Goal: Information Seeking & Learning: Learn about a topic

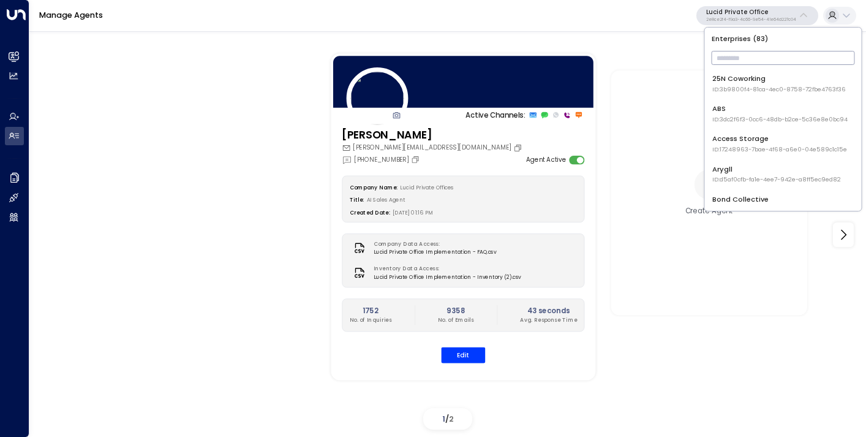
click at [731, 58] on input "text" at bounding box center [783, 58] width 143 height 20
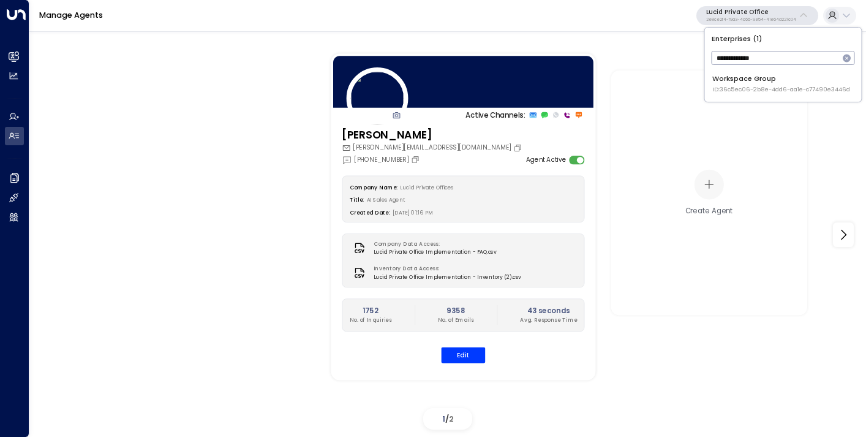
type input "**********"
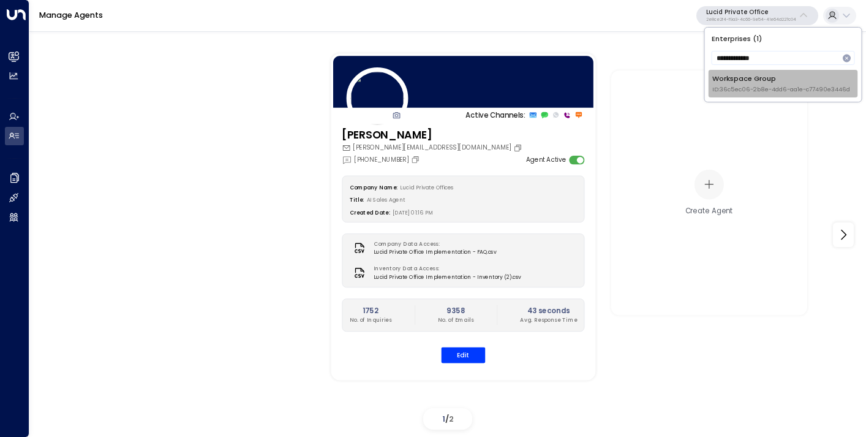
click at [746, 84] on div "Workspace Group ID: 36c5ec06-2b8e-4dd6-aa1e-c77490e3446d" at bounding box center [782, 84] width 138 height 20
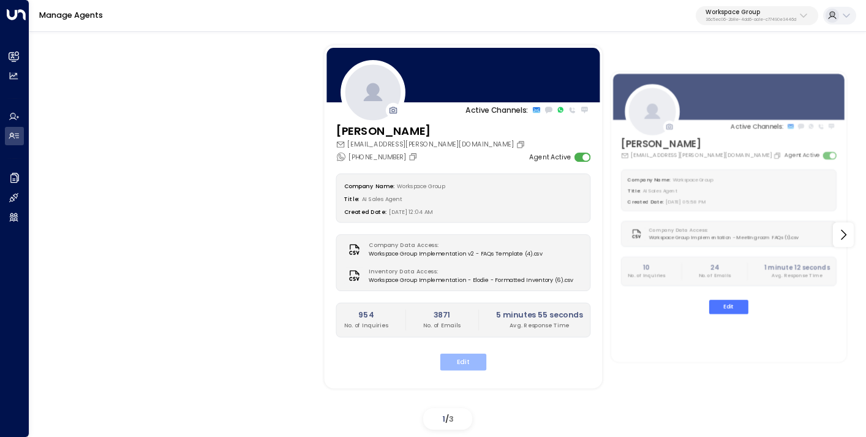
click at [460, 356] on button "Edit" at bounding box center [464, 362] width 47 height 17
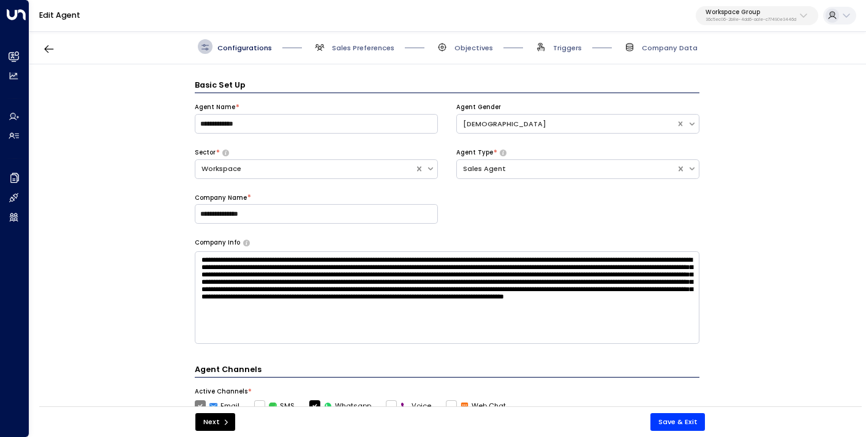
scroll to position [15, 0]
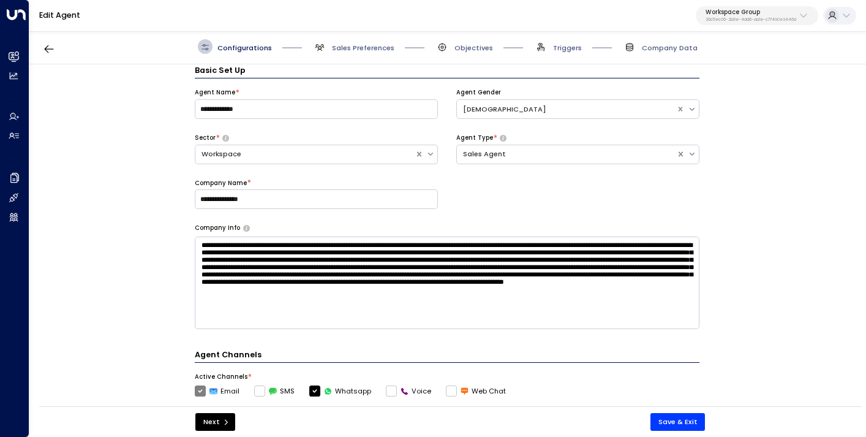
click at [350, 42] on span "Sales Preferences" at bounding box center [354, 46] width 82 height 15
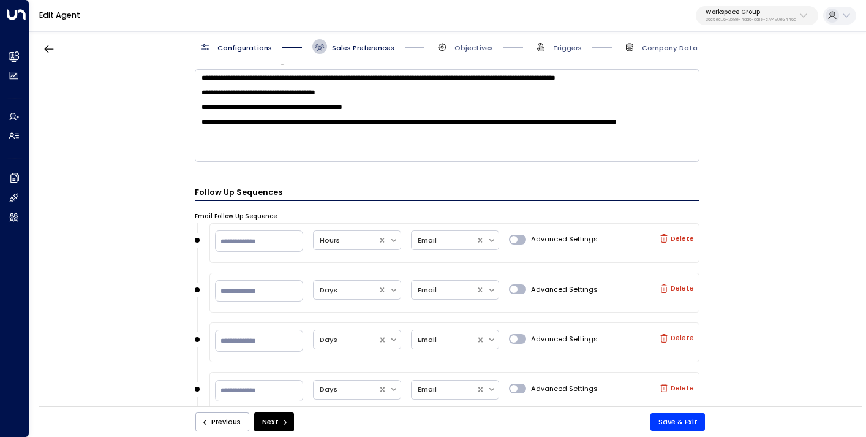
scroll to position [824, 0]
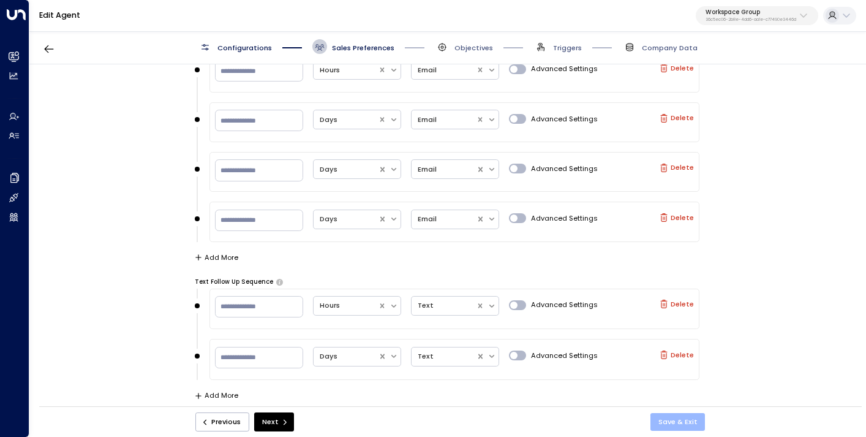
click at [669, 417] on button "Save & Exit" at bounding box center [678, 422] width 55 height 18
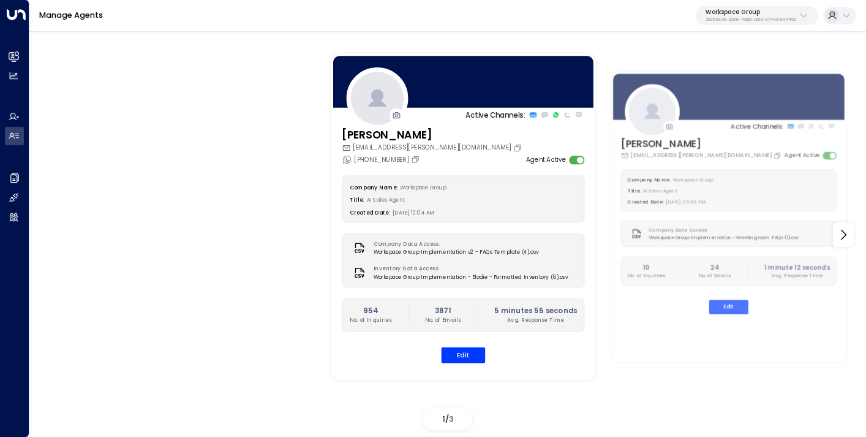
click at [778, 11] on p "Workspace Group" at bounding box center [751, 12] width 91 height 7
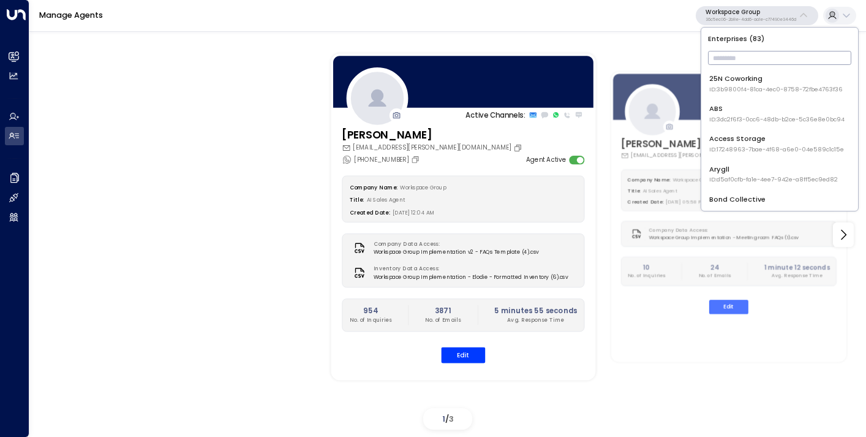
click at [740, 55] on input "text" at bounding box center [779, 58] width 143 height 20
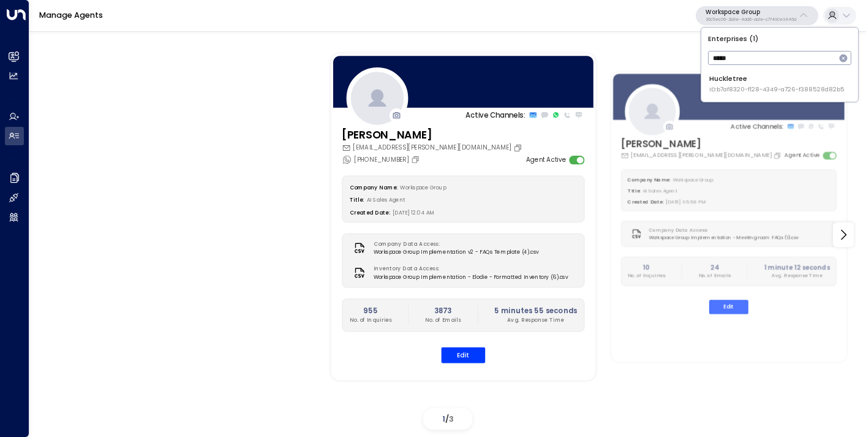
type input "*****"
click at [753, 82] on div "Huckletree ID: b7af8320-f128-4349-a726-f388528d82b5" at bounding box center [777, 84] width 135 height 20
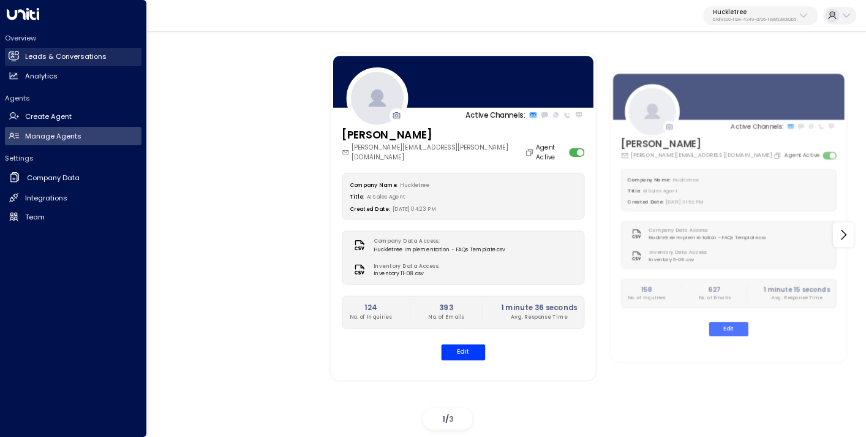
click at [39, 53] on h2 "Leads & Conversations" at bounding box center [65, 56] width 81 height 10
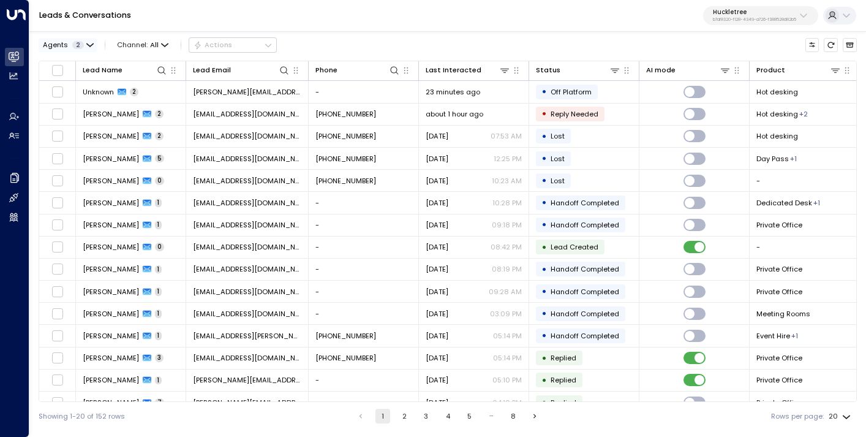
click at [87, 44] on icon "button" at bounding box center [90, 45] width 6 height 2
click at [63, 80] on div "[PERSON_NAME]" at bounding box center [83, 80] width 56 height 10
click at [165, 104] on button "Apply" at bounding box center [168, 104] width 29 height 13
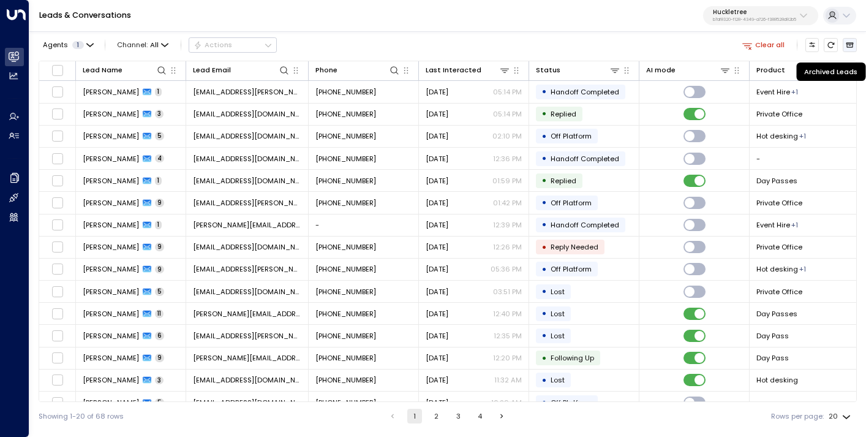
click at [851, 44] on icon "Archived Leads" at bounding box center [850, 44] width 7 height 5
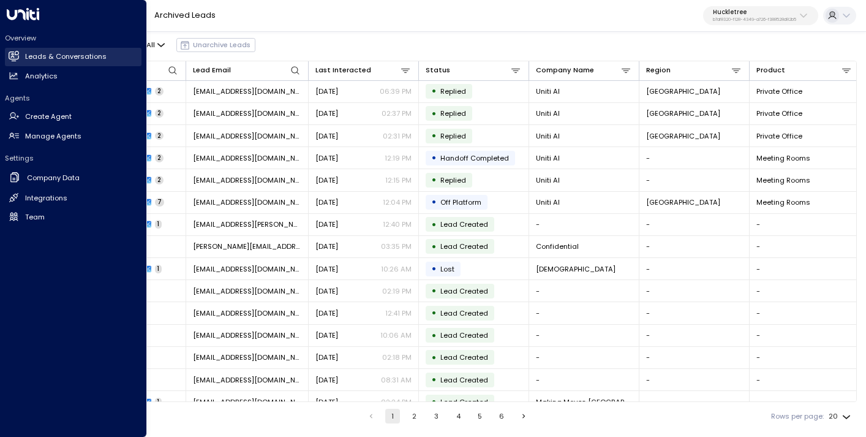
click at [12, 56] on icon at bounding box center [15, 56] width 8 height 10
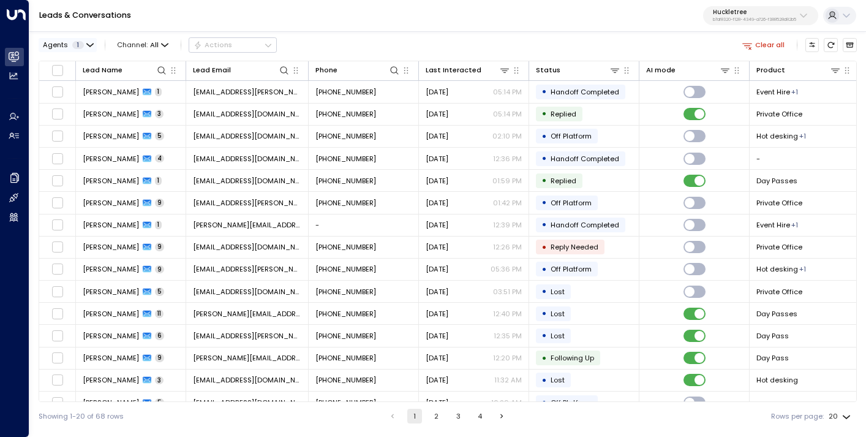
click at [83, 45] on button "Agents 1" at bounding box center [68, 44] width 58 height 13
click at [436, 34] on div at bounding box center [433, 218] width 866 height 437
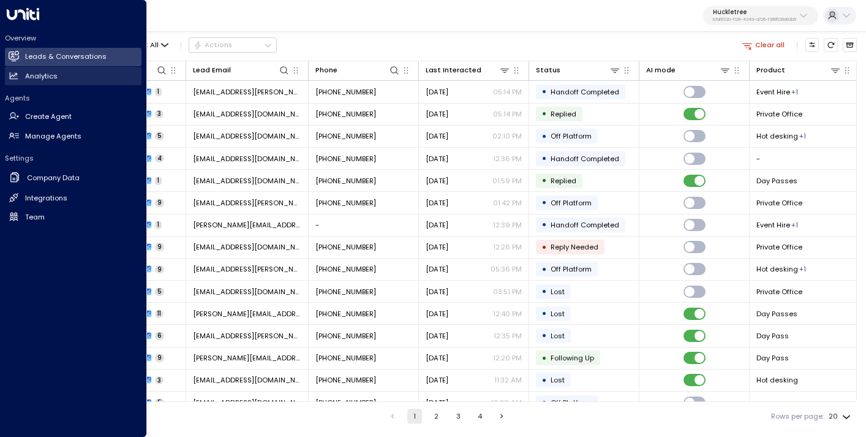
click at [54, 74] on h2 "Analytics" at bounding box center [41, 76] width 32 height 10
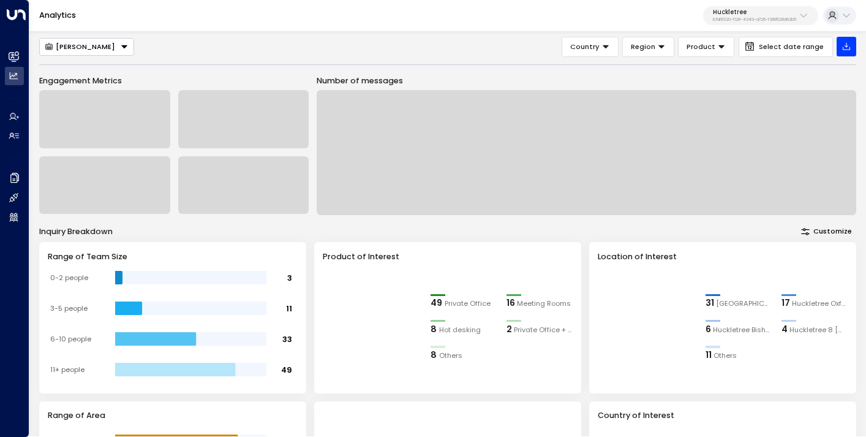
click at [120, 46] on icon "Button group with a nested menu" at bounding box center [124, 46] width 9 height 9
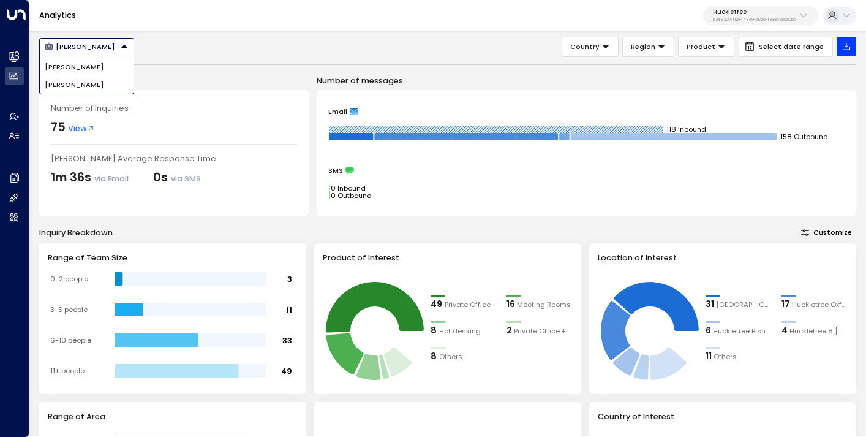
click at [94, 86] on li "Alice" at bounding box center [87, 85] width 94 height 18
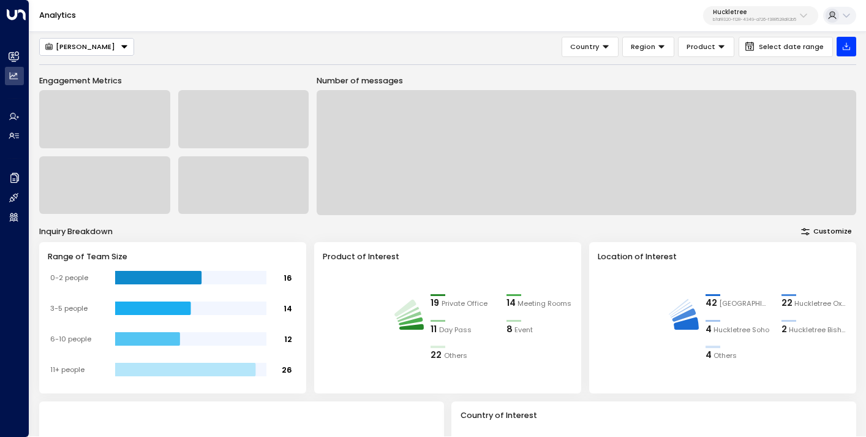
click at [796, 36] on div "Alice Country Region Product Select date range Engagement Metrics Number of mes…" at bounding box center [447, 232] width 837 height 407
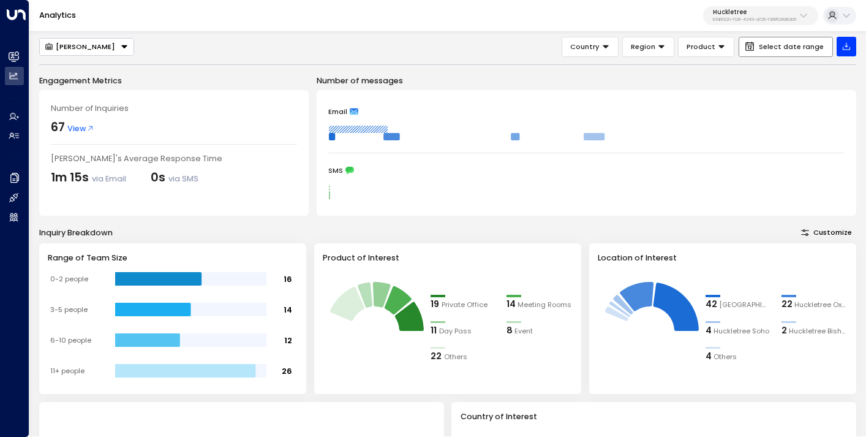
click at [790, 47] on span "Select date range" at bounding box center [791, 47] width 65 height 8
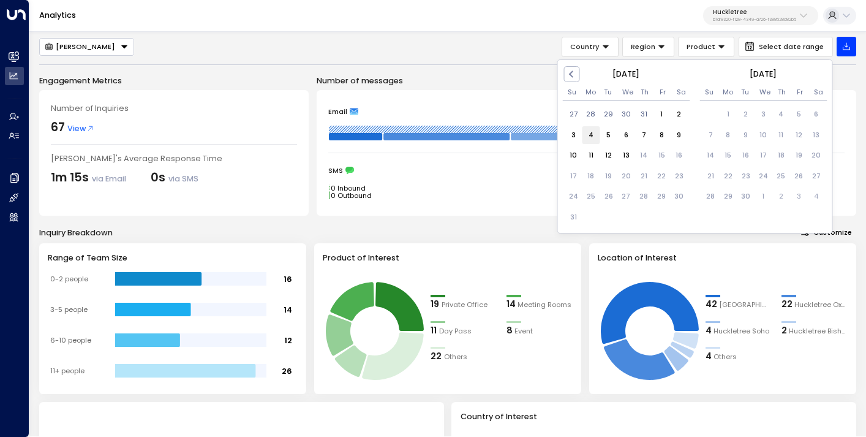
click at [593, 139] on div "4" at bounding box center [591, 135] width 18 height 18
click at [576, 154] on div "10" at bounding box center [574, 156] width 18 height 18
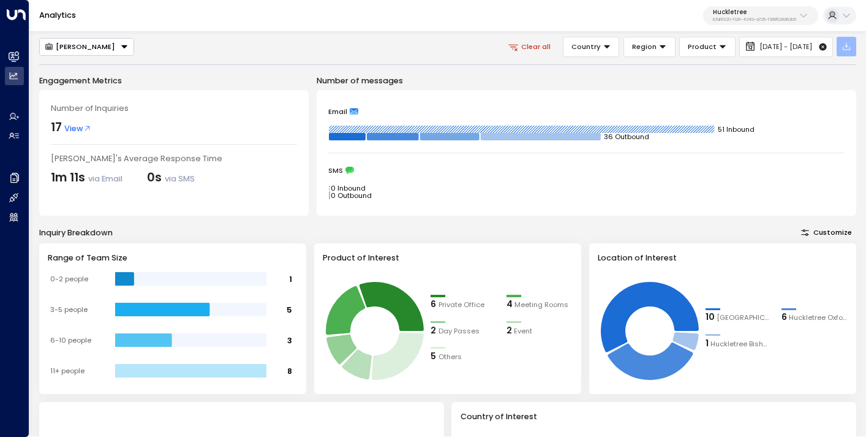
click at [844, 49] on icon "button" at bounding box center [846, 46] width 7 height 7
click at [813, 88] on p "Export Filtered Data" at bounding box center [814, 87] width 67 height 8
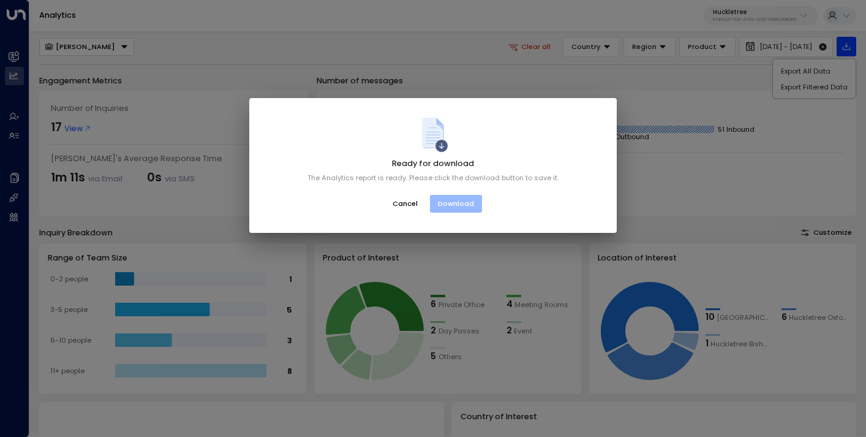
click at [450, 205] on button "Download" at bounding box center [456, 204] width 52 height 18
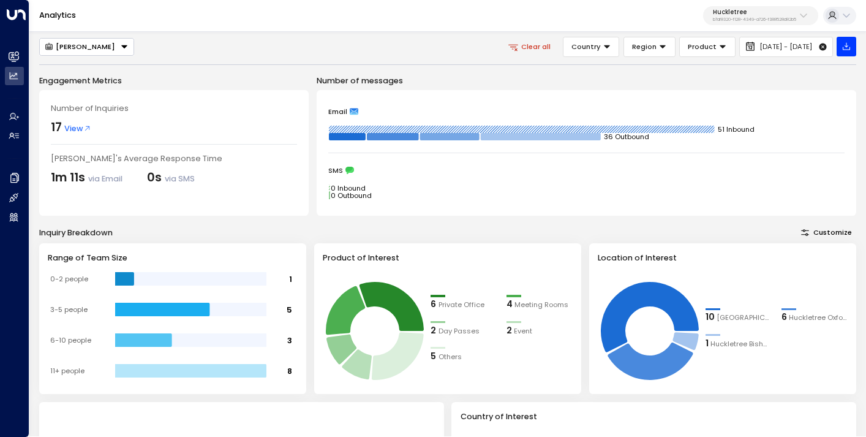
click at [99, 48] on button "Alice" at bounding box center [86, 47] width 95 height 18
click at [90, 69] on span "[PERSON_NAME]" at bounding box center [74, 67] width 59 height 10
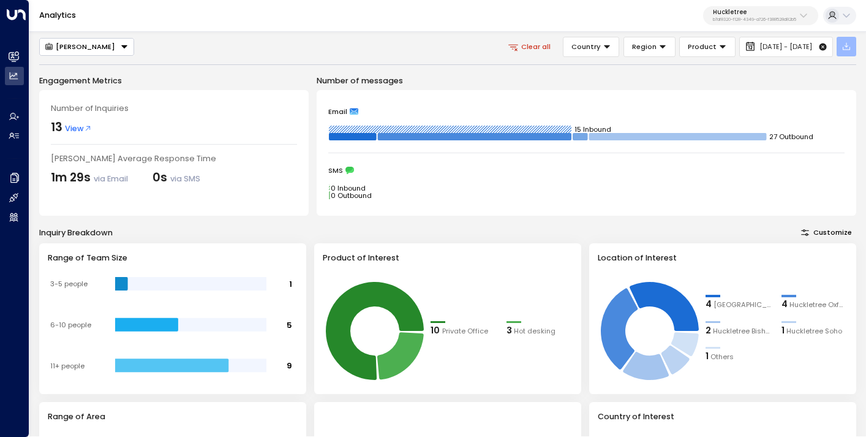
click at [846, 47] on icon "button" at bounding box center [846, 46] width 7 height 7
click at [803, 83] on p "Export Filtered Data" at bounding box center [814, 87] width 67 height 8
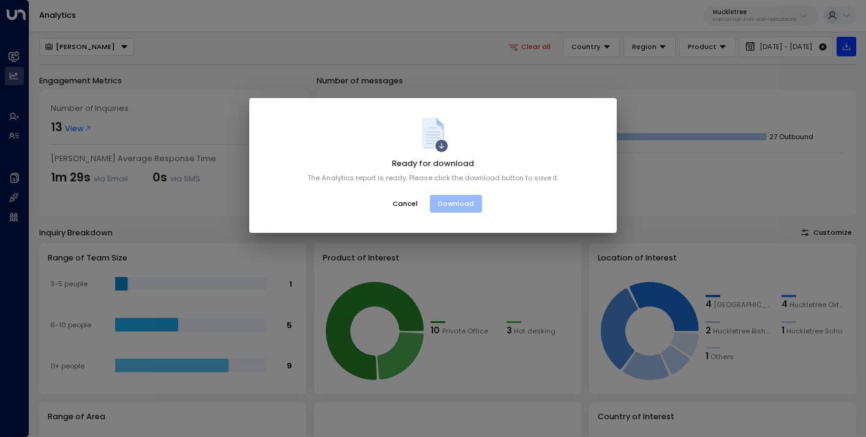
click at [448, 209] on button "Download" at bounding box center [456, 204] width 52 height 18
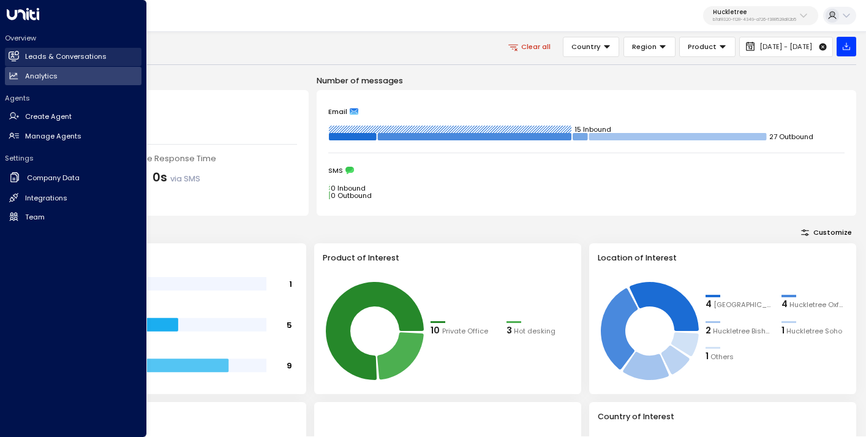
click at [51, 58] on h2 "Leads & Conversations" at bounding box center [65, 56] width 81 height 10
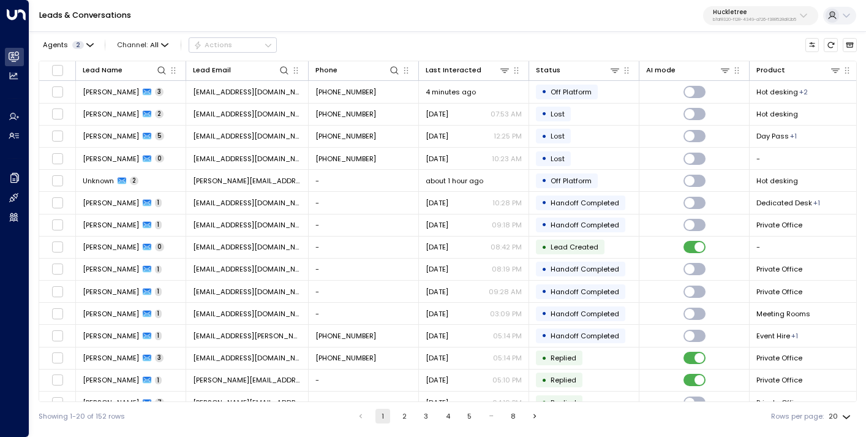
click at [738, 15] on p "Huckletree" at bounding box center [754, 12] width 83 height 7
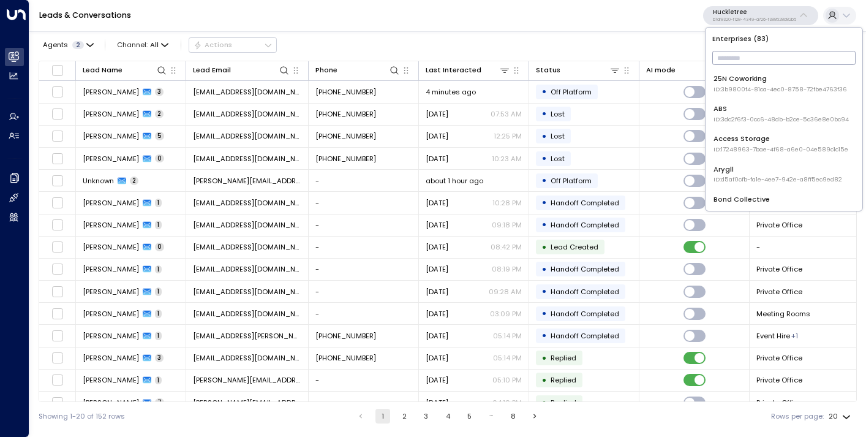
click at [741, 50] on input "text" at bounding box center [784, 58] width 143 height 20
type input "****"
click at [752, 90] on span "ID: 17248963-7bae-4f68-a6e0-04e589c1c15e" at bounding box center [781, 89] width 135 height 9
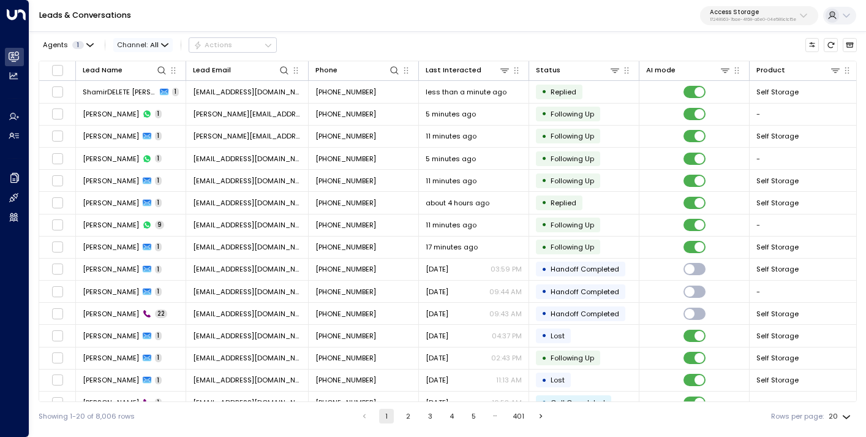
click at [139, 40] on span "Channel: All" at bounding box center [142, 44] width 59 height 13
click at [138, 88] on span "SMS" at bounding box center [133, 86] width 15 height 10
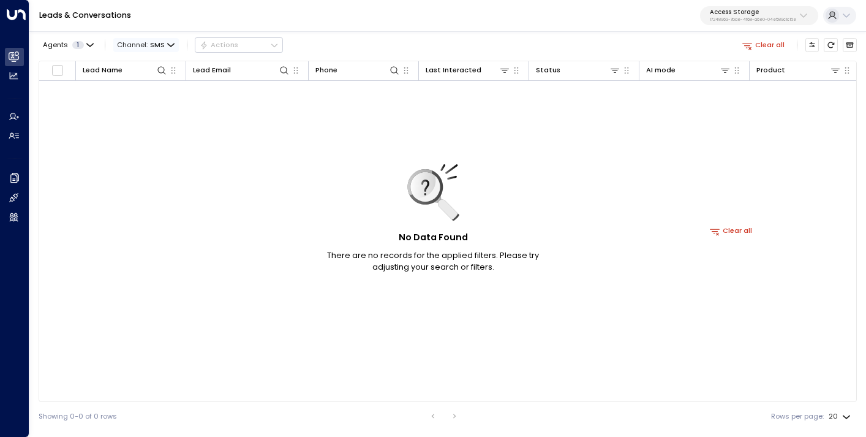
click at [151, 47] on span "SMS" at bounding box center [157, 45] width 15 height 8
click at [143, 135] on li "WhatsApp" at bounding box center [147, 127] width 63 height 18
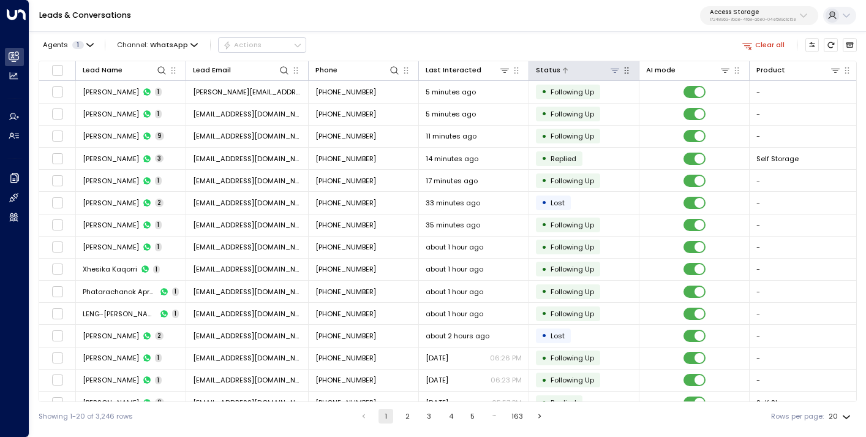
click at [616, 72] on icon at bounding box center [615, 71] width 10 height 10
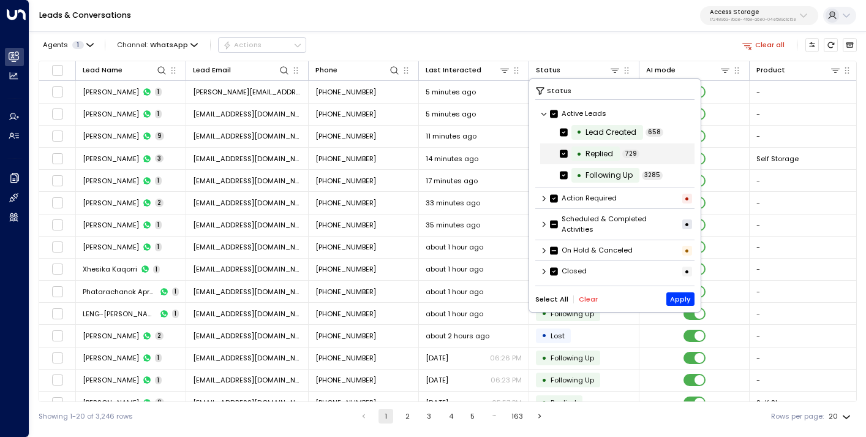
scroll to position [1, 0]
click at [586, 297] on button "Clear" at bounding box center [588, 299] width 19 height 8
click at [544, 201] on div "Action Required •" at bounding box center [616, 198] width 160 height 17
click at [544, 199] on icon at bounding box center [543, 197] width 7 height 7
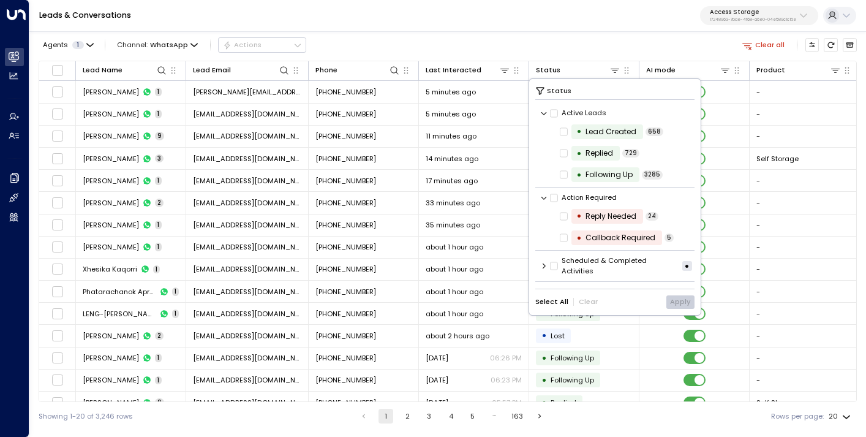
click at [544, 199] on icon at bounding box center [543, 197] width 7 height 7
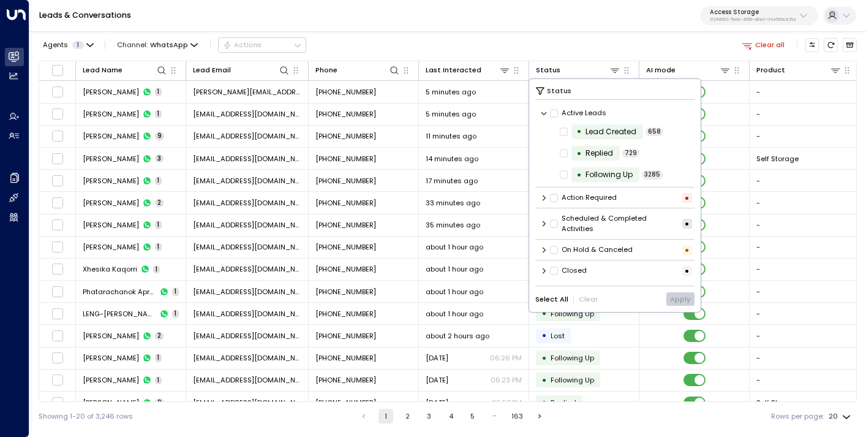
click at [545, 222] on icon at bounding box center [544, 224] width 3 height 6
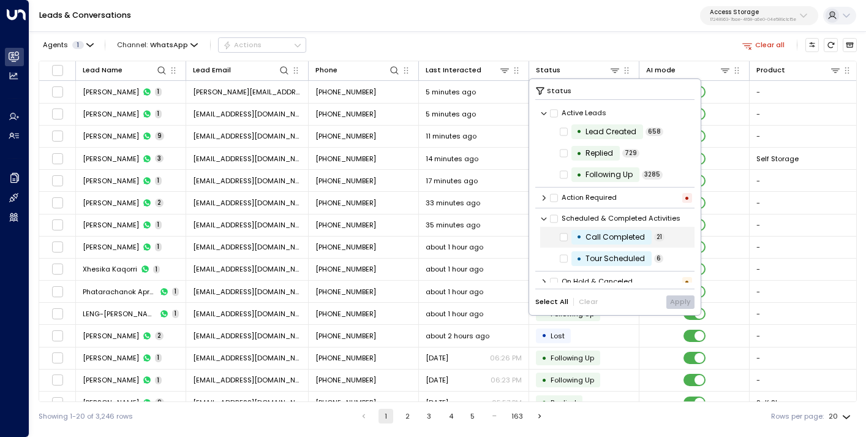
scroll to position [30, 0]
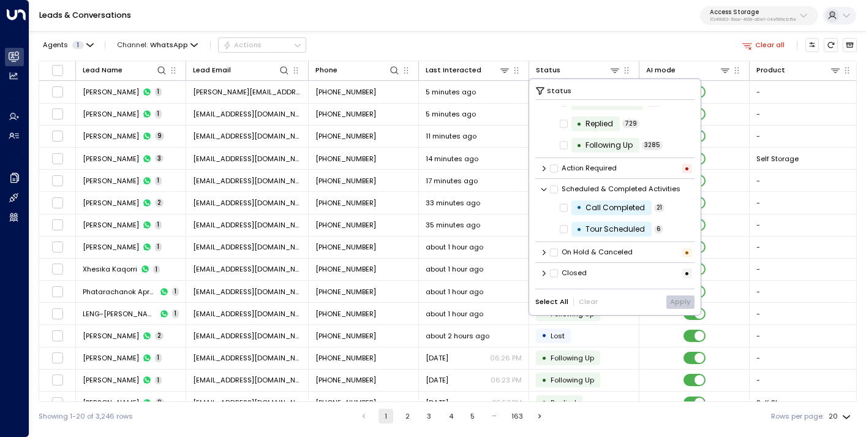
click at [545, 191] on icon at bounding box center [543, 189] width 7 height 7
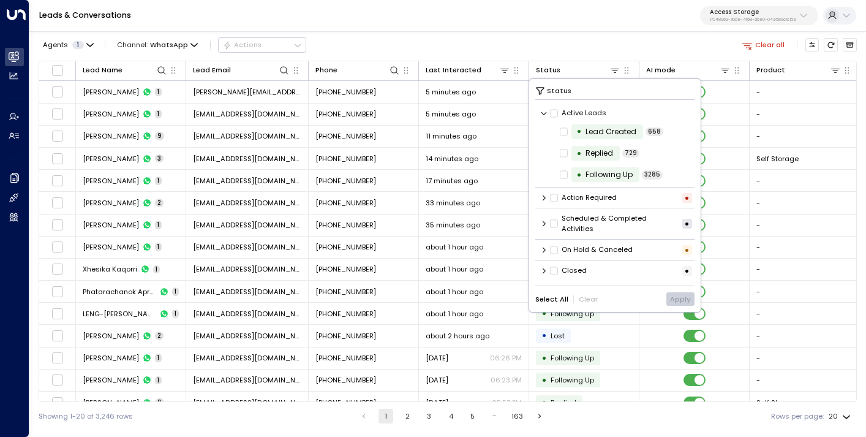
click at [544, 250] on icon at bounding box center [543, 249] width 7 height 7
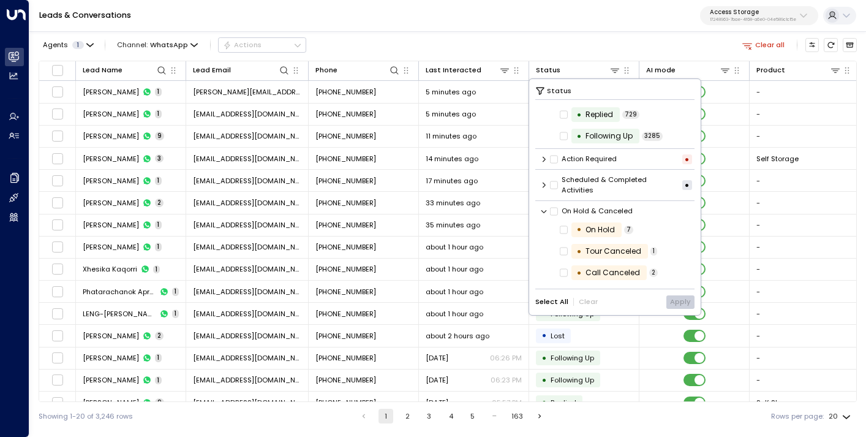
click at [542, 211] on icon at bounding box center [543, 211] width 7 height 7
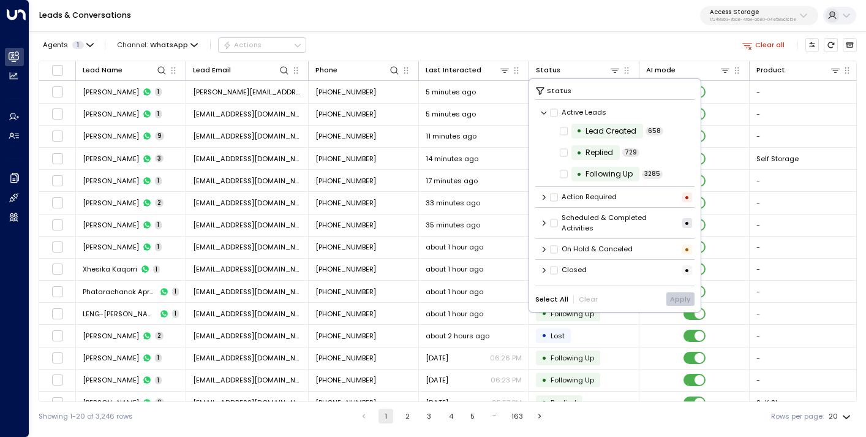
scroll to position [1, 0]
click at [544, 271] on icon at bounding box center [544, 271] width 3 height 6
click at [544, 271] on icon at bounding box center [543, 271] width 7 height 7
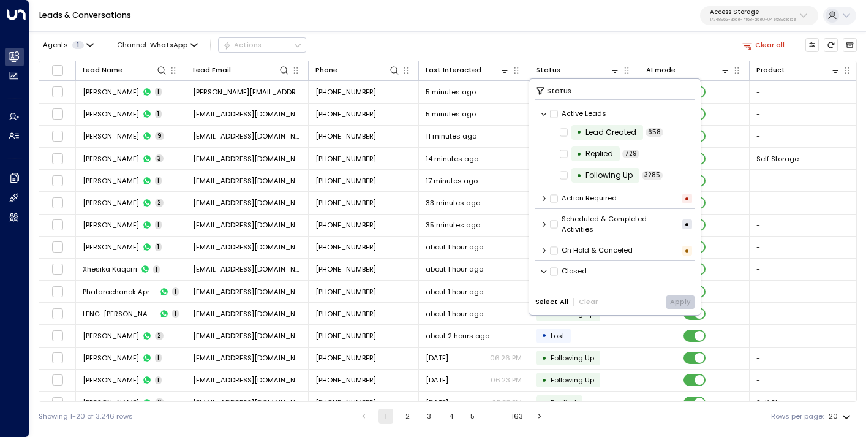
scroll to position [61, 0]
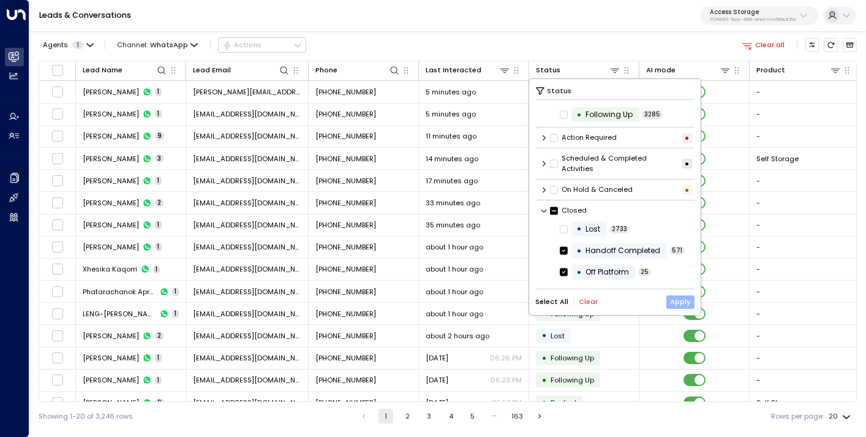
click at [686, 305] on button "Apply" at bounding box center [681, 301] width 29 height 13
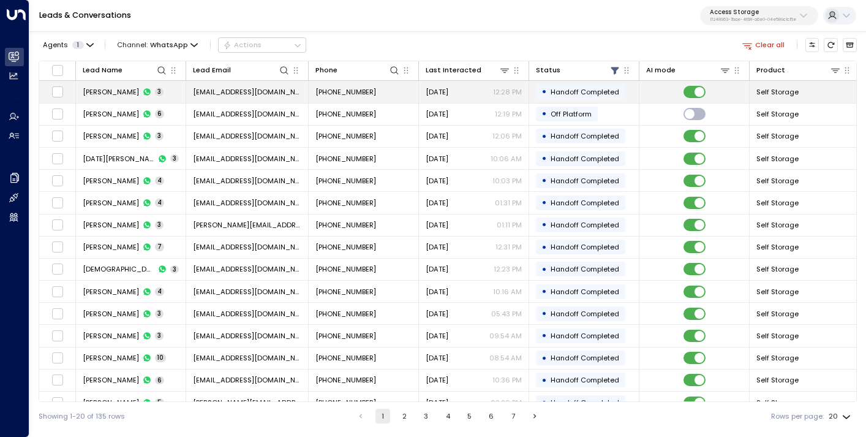
click at [363, 98] on td "+447921624389" at bounding box center [364, 91] width 110 height 21
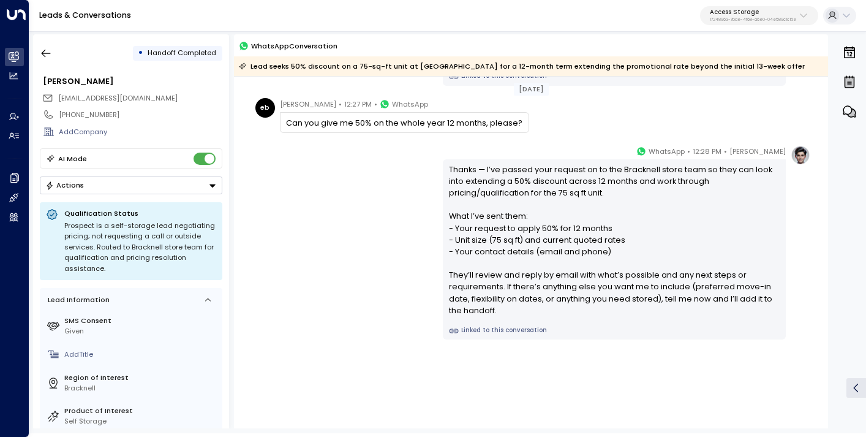
scroll to position [135, 0]
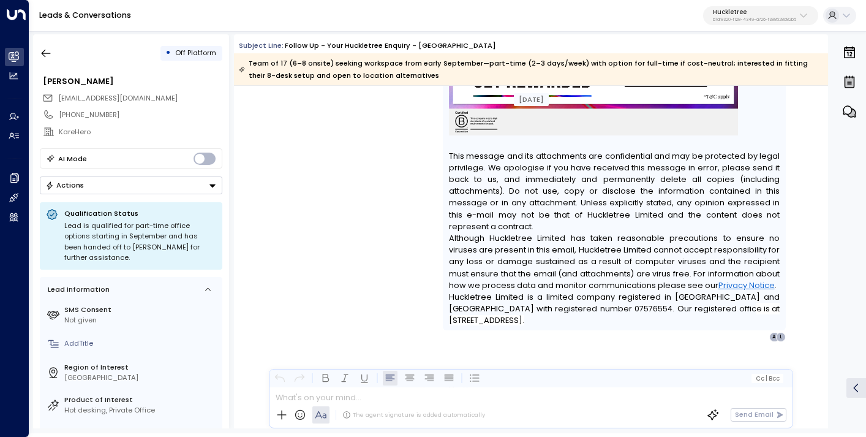
scroll to position [2530, 0]
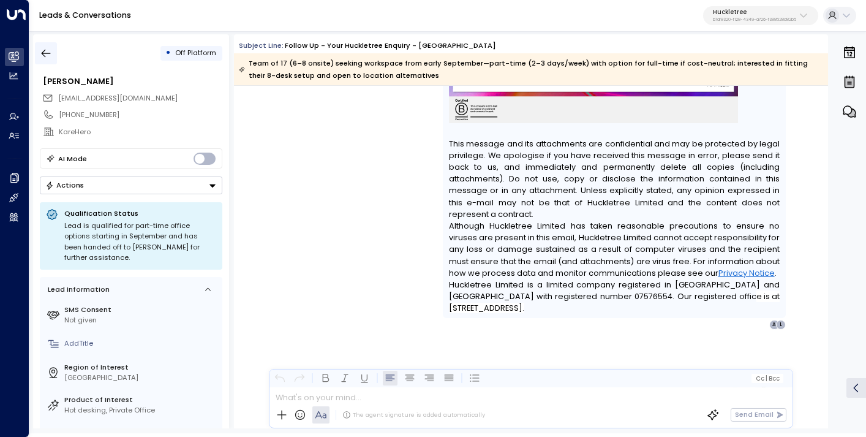
click at [46, 53] on icon "button" at bounding box center [46, 54] width 9 height 8
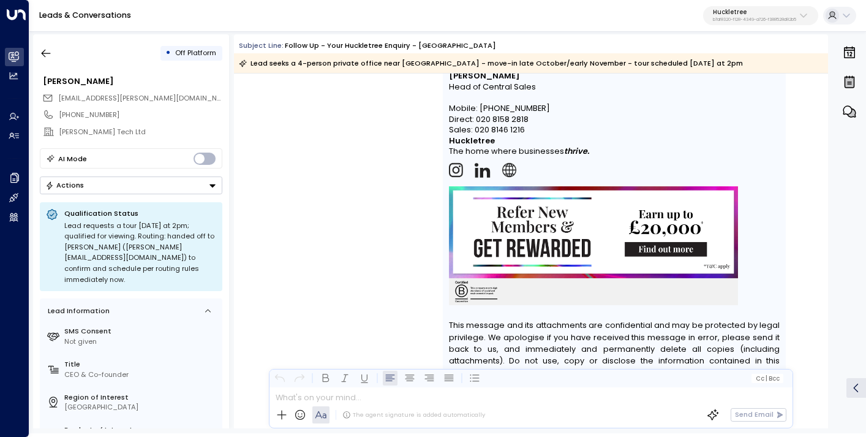
scroll to position [4349, 0]
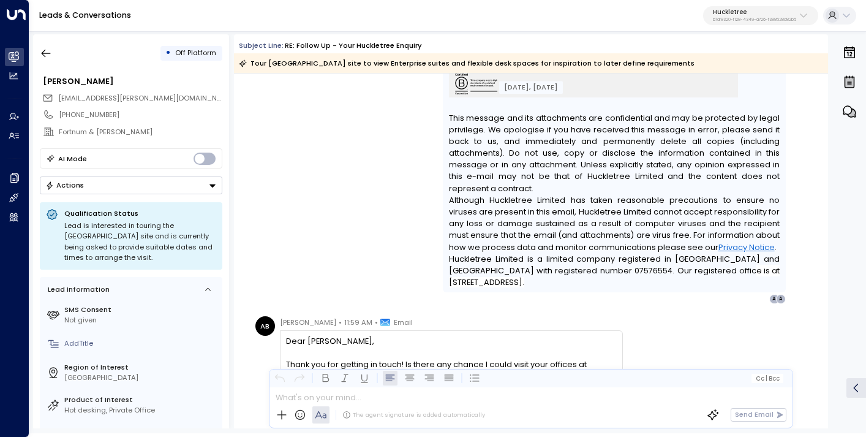
scroll to position [2568, 0]
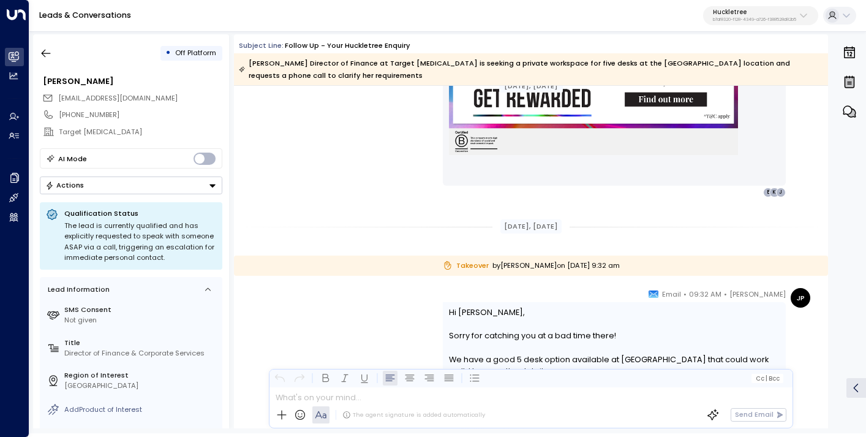
scroll to position [1802, 0]
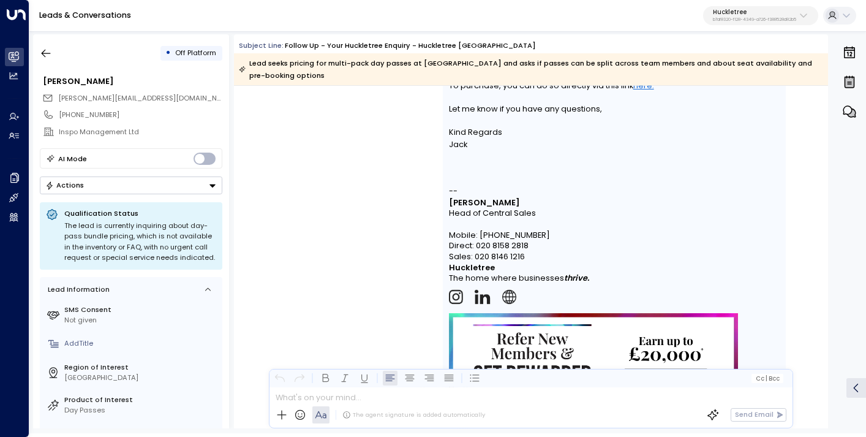
scroll to position [2469, 0]
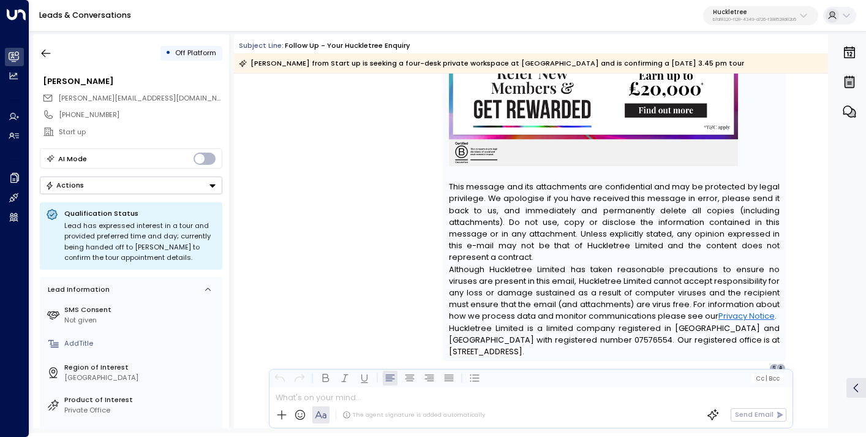
scroll to position [1141, 0]
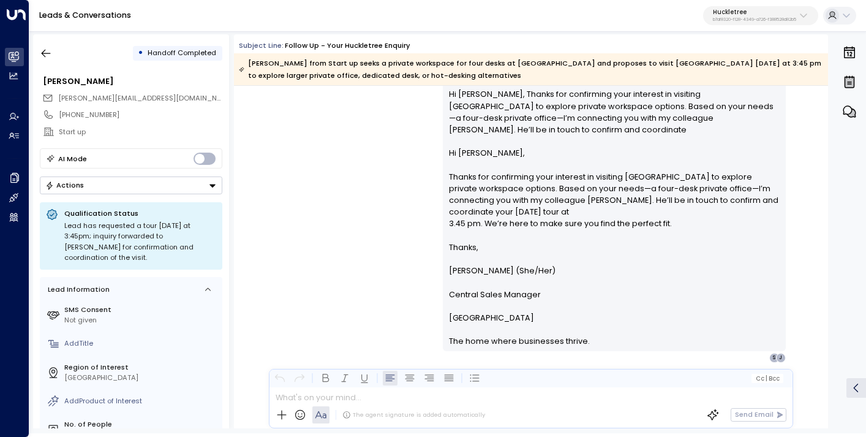
scroll to position [2126, 0]
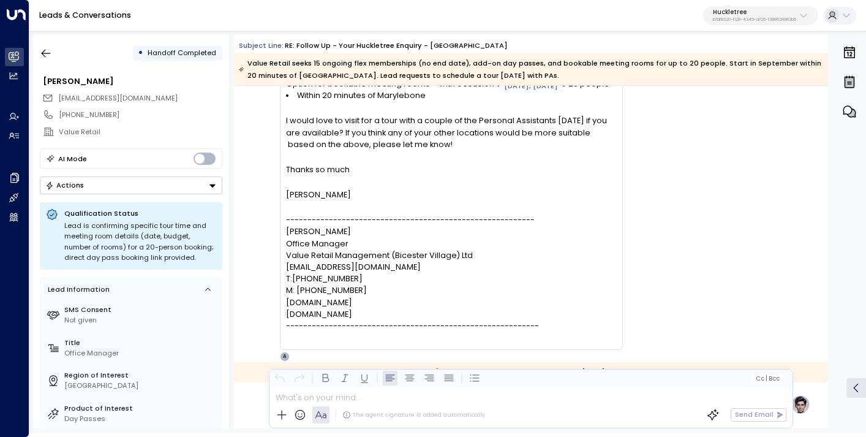
scroll to position [1374, 0]
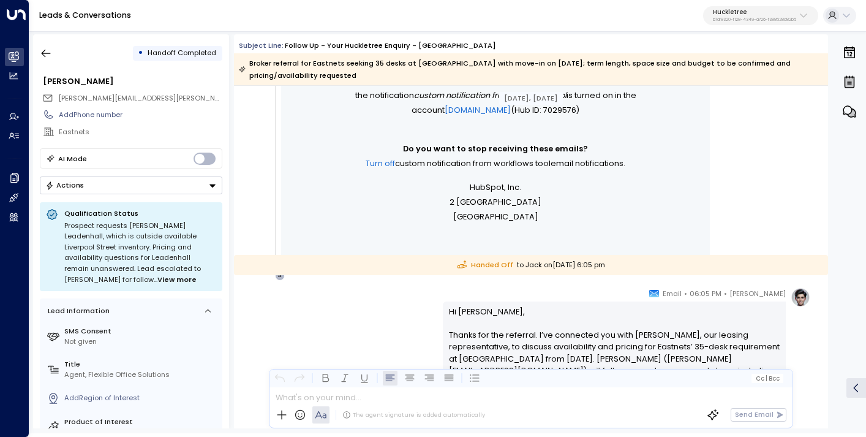
scroll to position [696, 0]
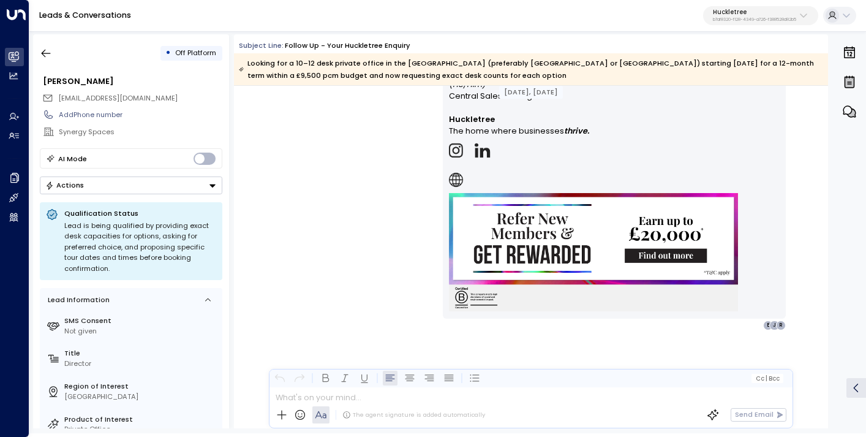
scroll to position [1452, 0]
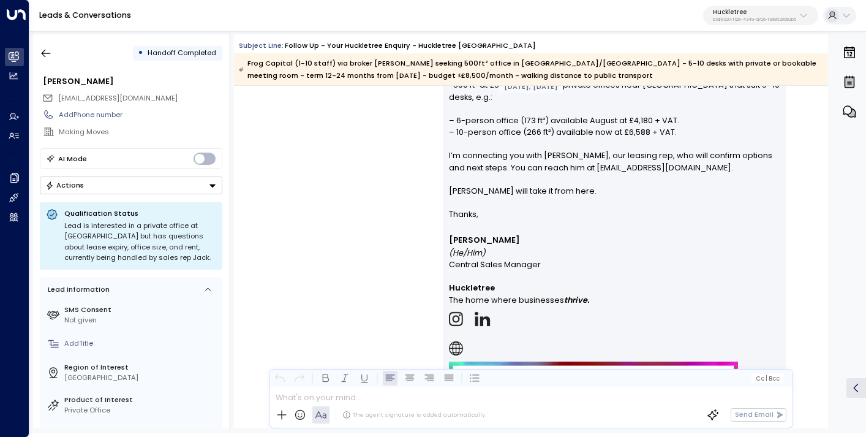
scroll to position [1140, 0]
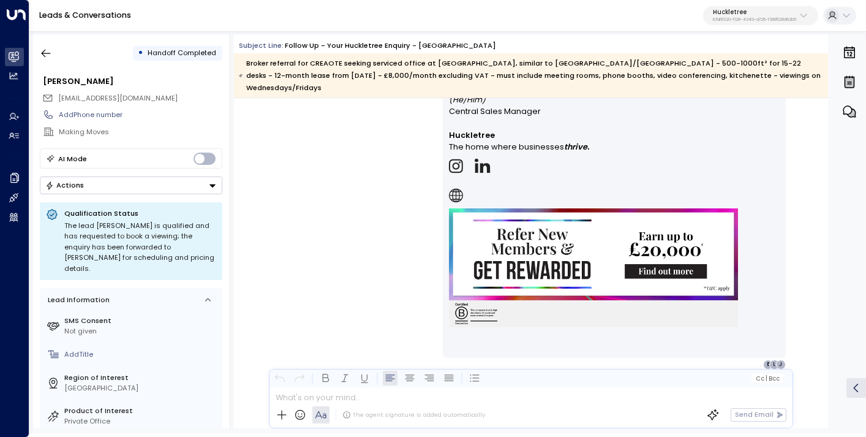
scroll to position [1046, 0]
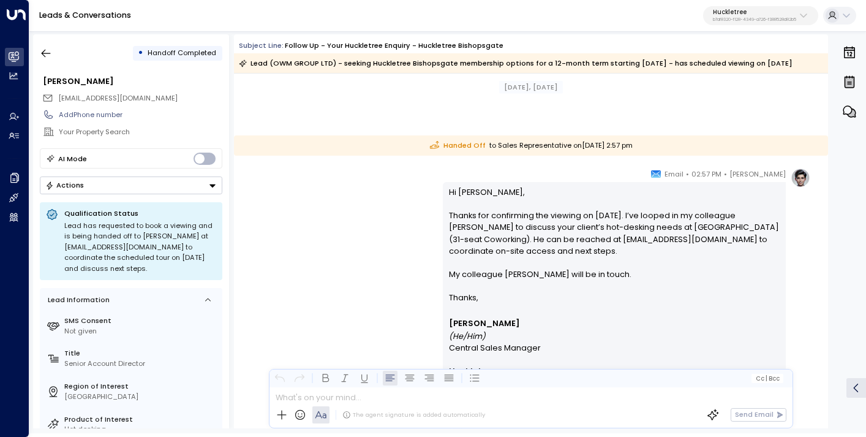
scroll to position [1162, 0]
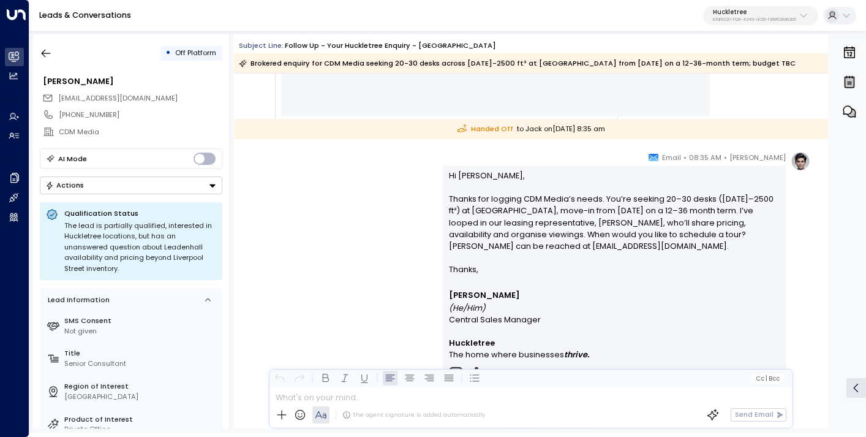
scroll to position [648, 0]
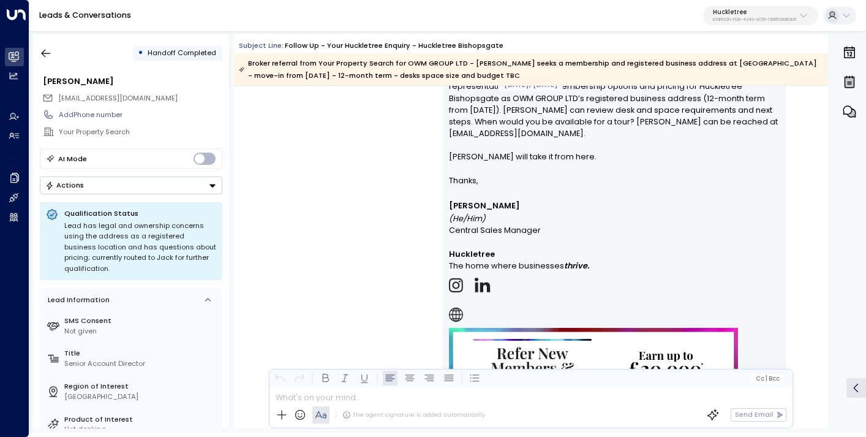
scroll to position [917, 0]
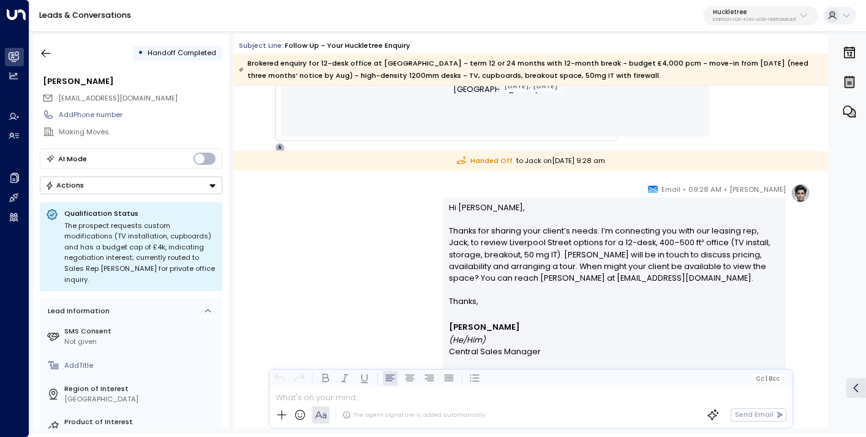
scroll to position [1011, 0]
